Goal: Information Seeking & Learning: Understand process/instructions

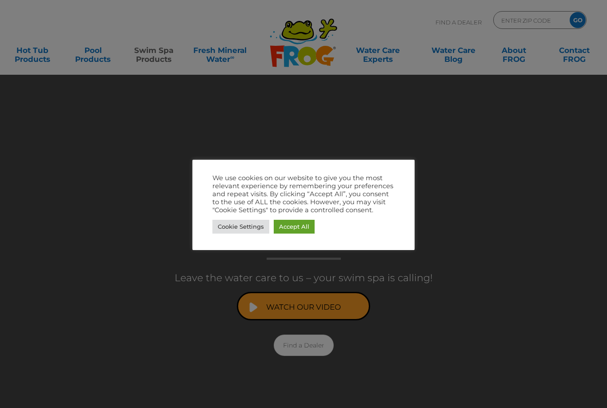
click at [295, 230] on link "Accept All" at bounding box center [294, 227] width 41 height 14
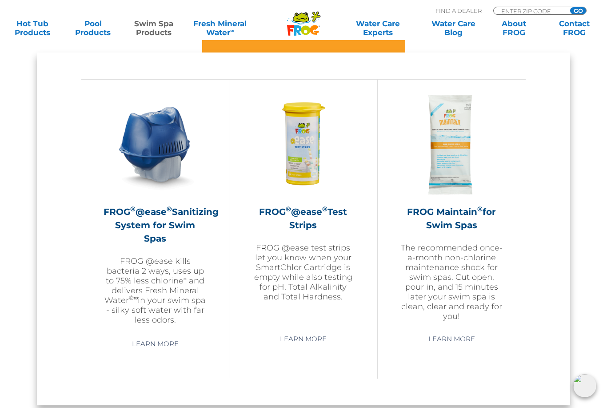
scroll to position [748, 0]
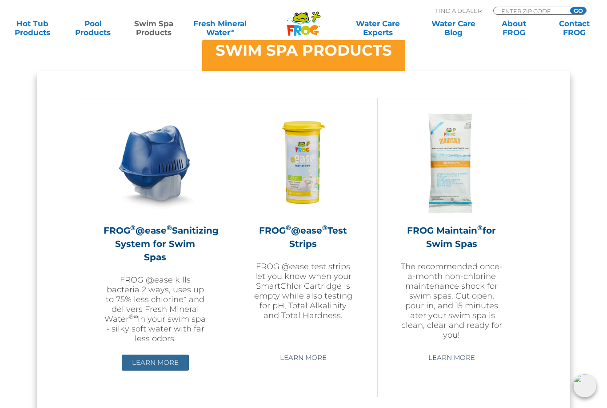
click at [158, 366] on link "Learn More" at bounding box center [155, 362] width 67 height 16
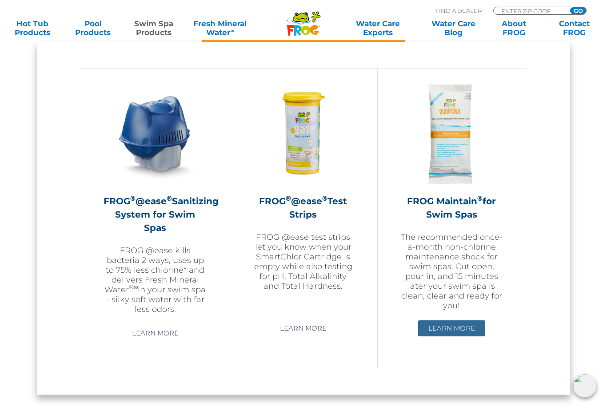
click at [466, 334] on link "Learn More" at bounding box center [451, 328] width 67 height 16
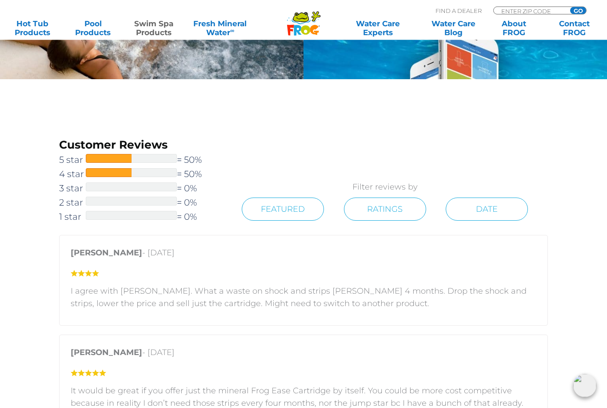
scroll to position [1364, 0]
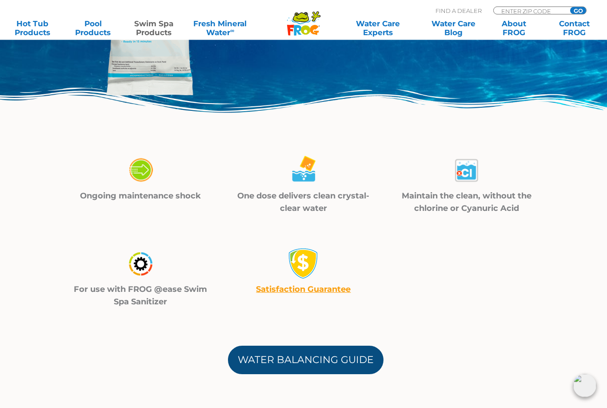
scroll to position [212, 0]
click at [367, 360] on link "Water Balancing Guide" at bounding box center [306, 360] width 156 height 28
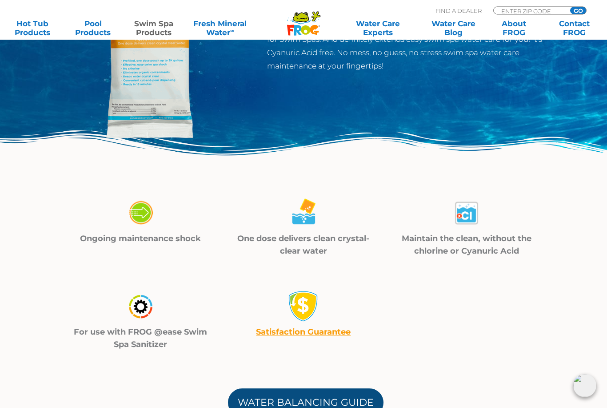
scroll to position [0, 0]
